Goal: Contribute content: Add original content to the website for others to see

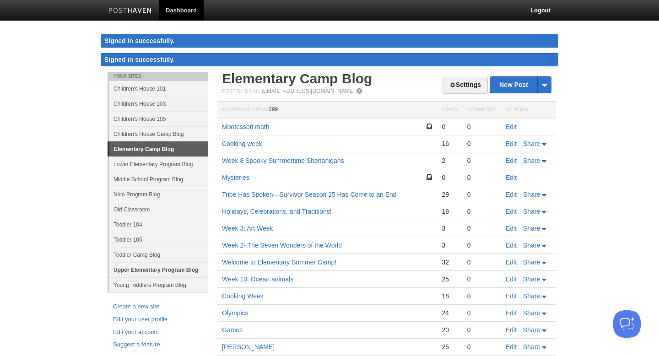
click at [171, 271] on link "Upper Elementary Program Blog" at bounding box center [158, 269] width 99 height 15
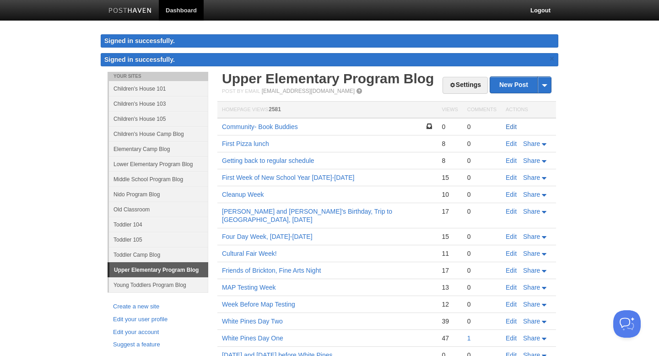
click at [509, 126] on link "Edit" at bounding box center [511, 126] width 11 height 7
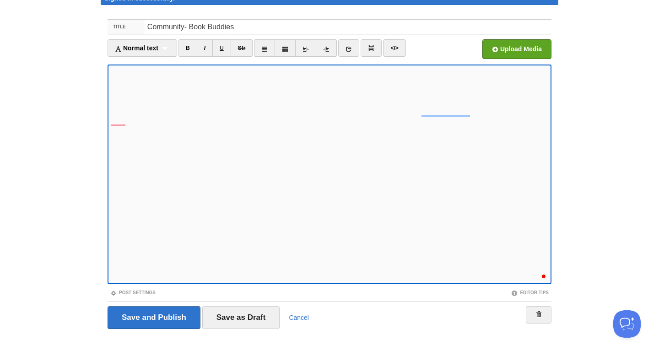
scroll to position [48, 0]
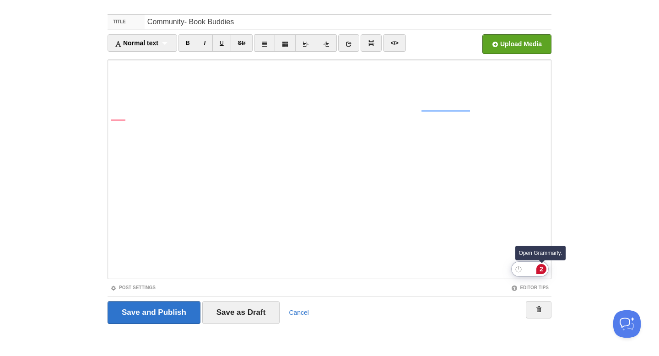
click at [543, 272] on div "2" at bounding box center [542, 269] width 10 height 10
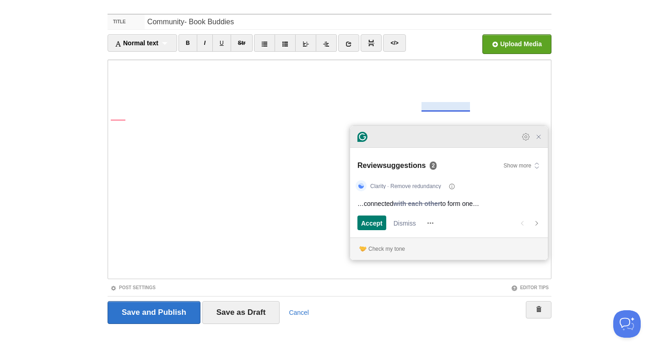
click at [542, 141] on icon "Close Grammarly Assistant" at bounding box center [538, 136] width 7 height 7
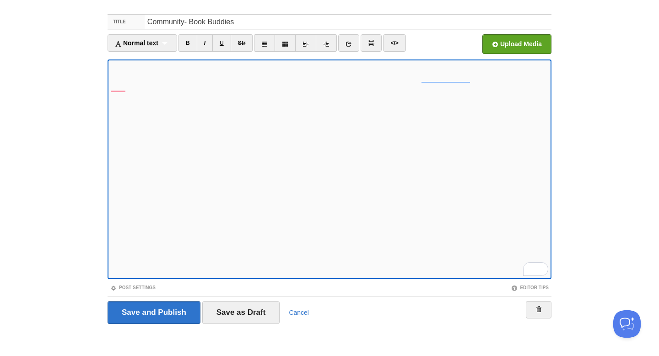
scroll to position [24, 0]
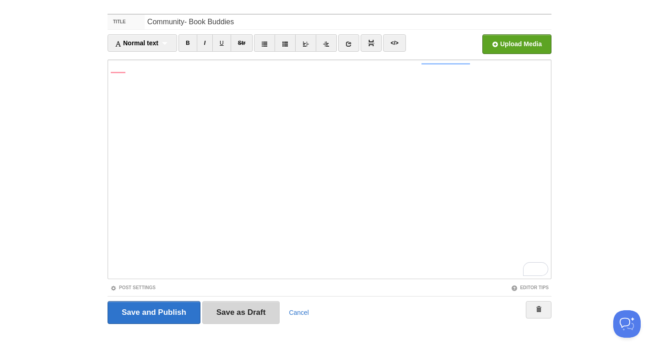
click at [247, 312] on input "Save as Draft" at bounding box center [241, 312] width 78 height 23
